Goal: Answer question/provide support: Answer question/provide support

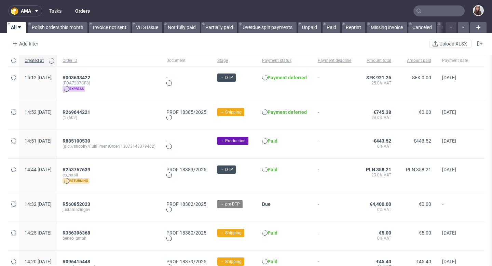
click at [57, 13] on link "Tasks" at bounding box center [55, 10] width 21 height 11
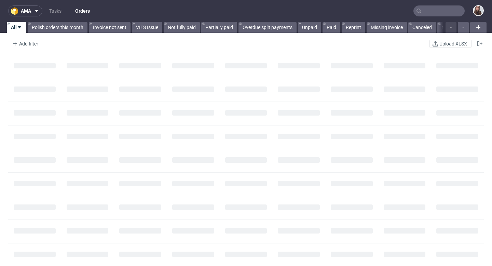
click at [433, 12] on input "text" at bounding box center [439, 10] width 51 height 11
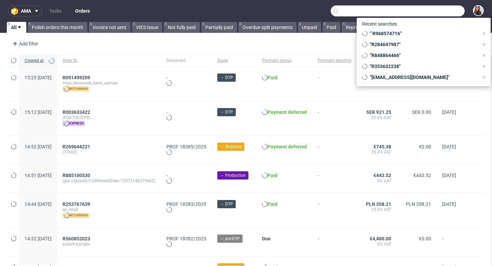
paste input "R253767639)"
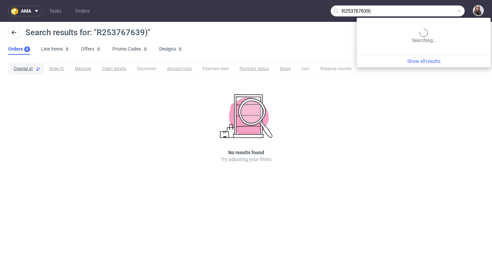
click at [452, 13] on input "R253767639)" at bounding box center [398, 10] width 134 height 11
type input "R253767639"
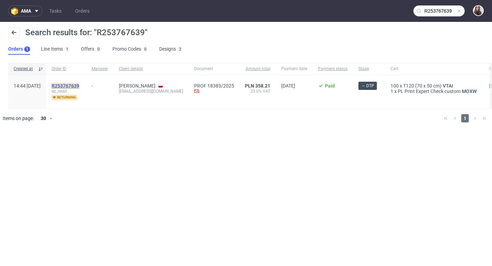
click at [79, 84] on mark "R253767639" at bounding box center [66, 85] width 28 height 5
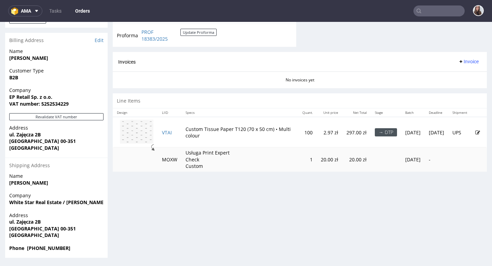
scroll to position [2, 0]
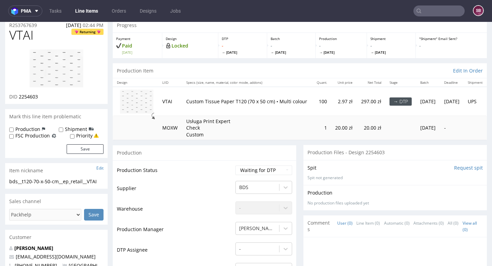
scroll to position [37, 0]
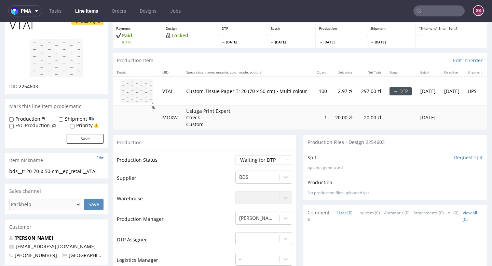
click at [139, 98] on img at bounding box center [137, 91] width 34 height 24
click at [146, 98] on img at bounding box center [137, 91] width 34 height 24
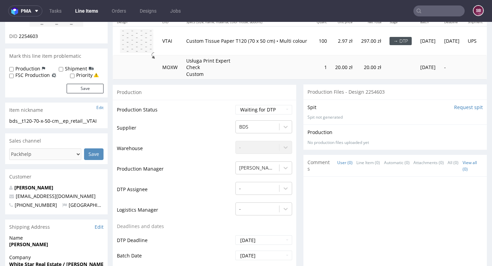
scroll to position [0, 0]
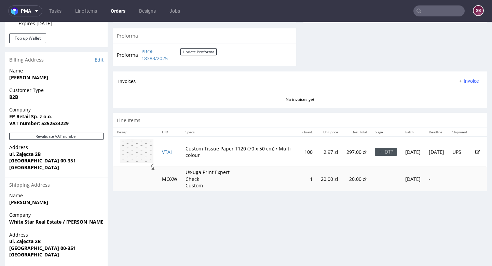
scroll to position [284, 0]
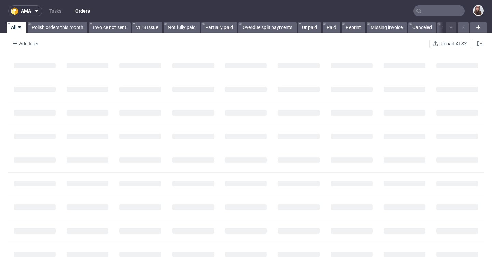
click at [423, 14] on input "text" at bounding box center [439, 10] width 51 height 11
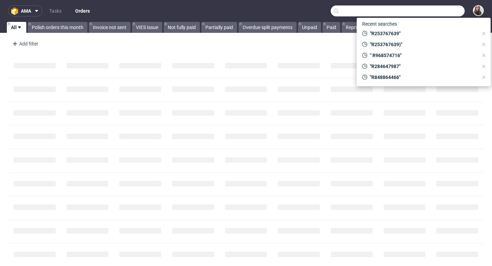
paste input "R093758834"
type input "R093758834"
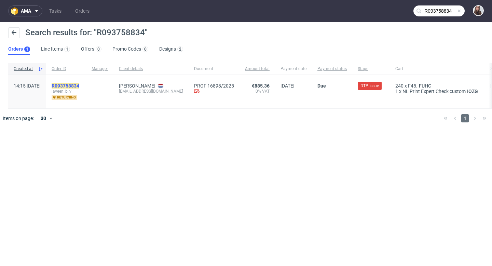
click at [79, 83] on mark "R093758834" at bounding box center [66, 85] width 28 height 5
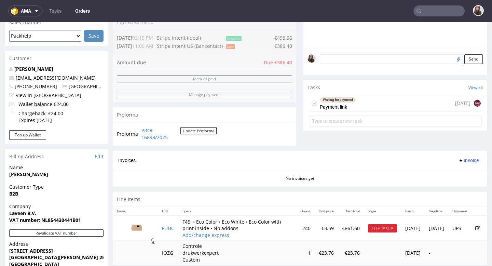
scroll to position [182, 0]
click at [352, 111] on div "Waiting for payment Payment link" at bounding box center [338, 103] width 36 height 16
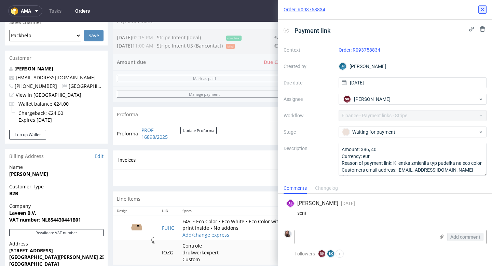
click at [485, 8] on icon at bounding box center [482, 9] width 5 height 5
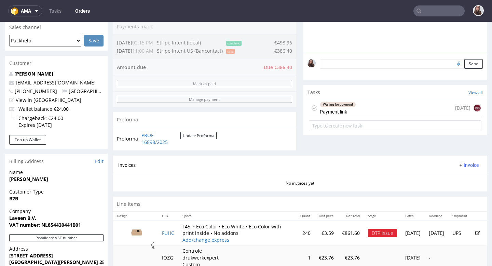
scroll to position [182, 0]
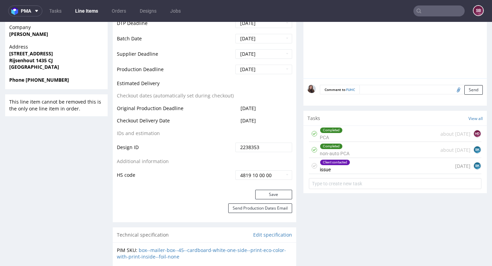
scroll to position [309, 0]
click at [348, 162] on div "Client contacted issue 18 days ago BK" at bounding box center [395, 166] width 173 height 16
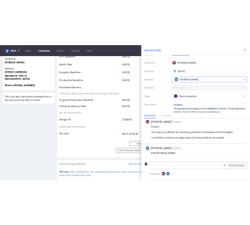
scroll to position [33, 0]
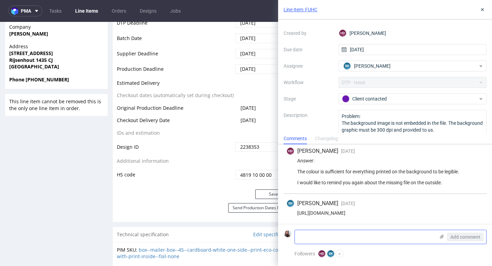
click at [329, 232] on textarea at bounding box center [365, 237] width 140 height 14
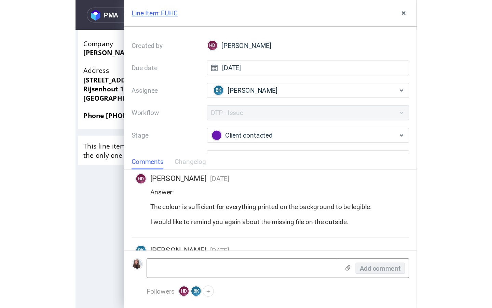
scroll to position [154, 0]
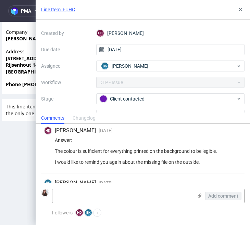
click at [195, 140] on div "Answer: The colour is sufficient for everything printed on the background to be…" at bounding box center [143, 150] width 198 height 27
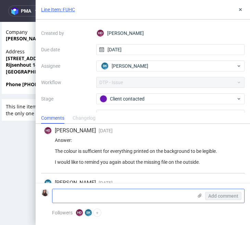
click at [201, 194] on icon at bounding box center [199, 195] width 5 height 5
click at [0, 0] on input "file" at bounding box center [0, 0] width 0 height 0
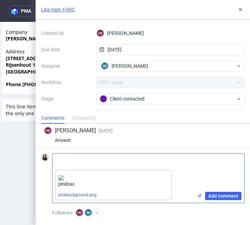
click at [137, 161] on textarea at bounding box center [122, 161] width 140 height 14
type textarea "File from the client"
click at [216, 194] on span "Add comment" at bounding box center [223, 196] width 30 height 5
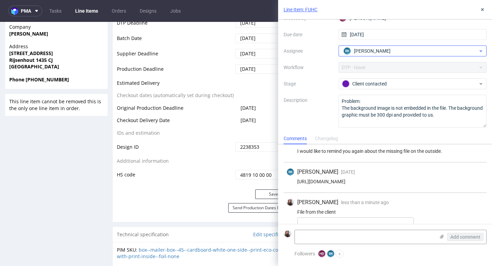
scroll to position [215, 0]
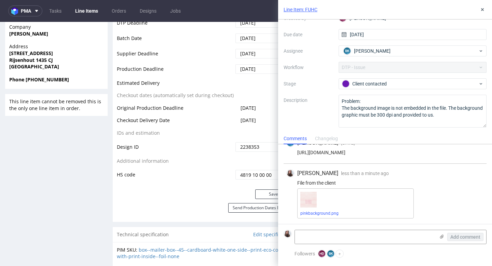
click at [307, 11] on link "Line Item: FUHC" at bounding box center [301, 9] width 34 height 7
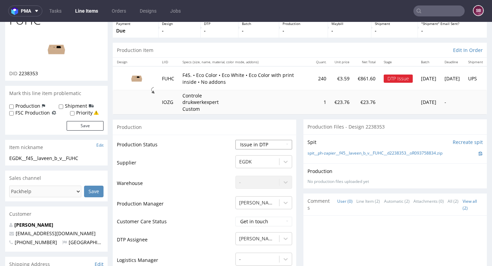
scroll to position [54, 0]
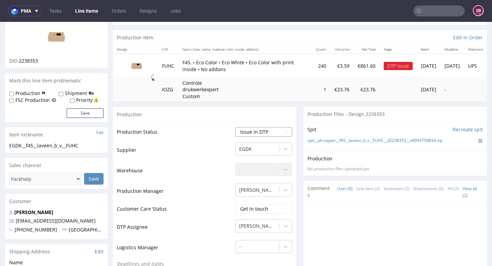
click at [263, 133] on select "Waiting for Artwork Waiting for Diecut Waiting for Mockup Waiting for DTP Waiti…" at bounding box center [264, 132] width 57 height 10
select select "back_for_dtp"
click at [236, 127] on select "Waiting for Artwork Waiting for Diecut Waiting for Mockup Waiting for DTP Waiti…" at bounding box center [264, 132] width 57 height 10
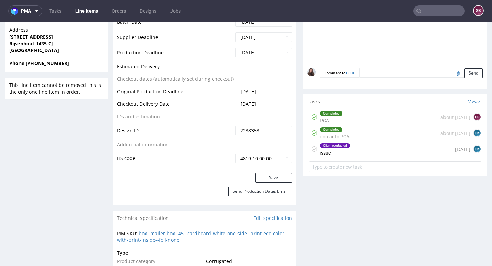
scroll to position [334, 0]
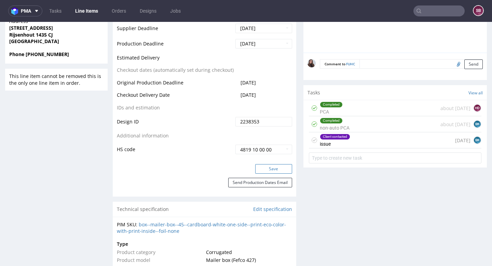
click at [265, 166] on button "Save" at bounding box center [273, 169] width 37 height 10
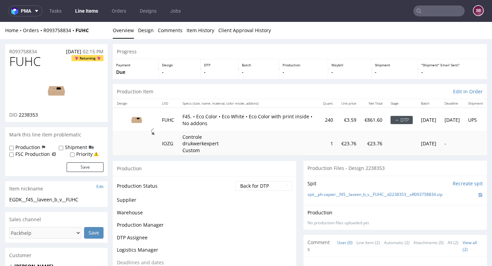
scroll to position [334, 0]
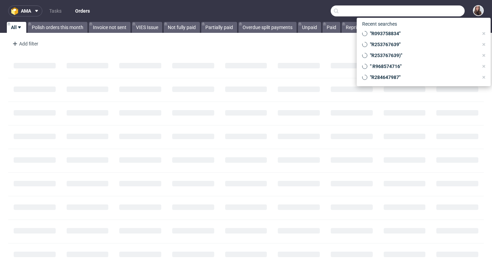
click at [425, 10] on input "text" at bounding box center [398, 10] width 134 height 11
paste input "229220914"
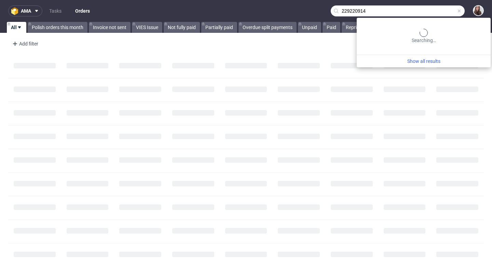
type input "229220914"
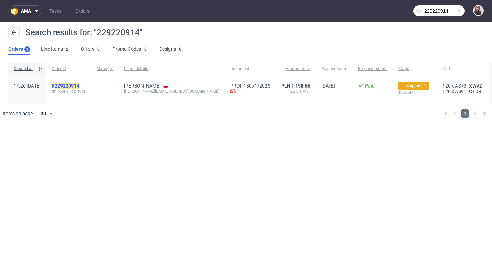
click at [77, 87] on mark "229220914" at bounding box center [67, 85] width 25 height 5
